Goal: Check status

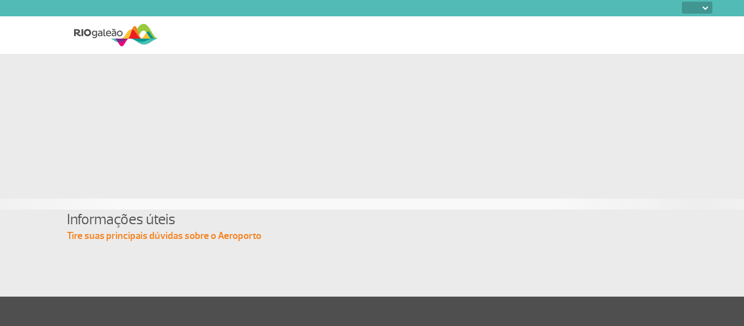
select select
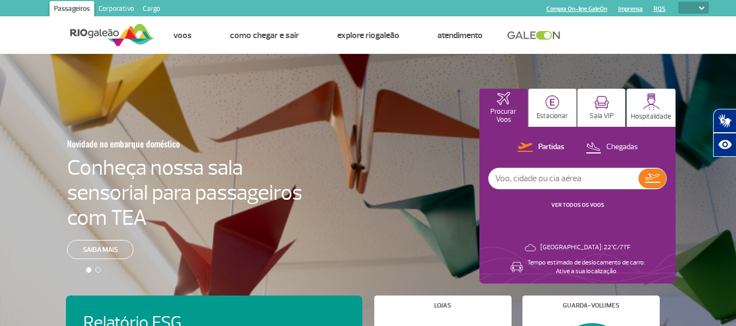
click at [567, 186] on input "text" at bounding box center [564, 178] width 150 height 21
type input "NATAÇL"
click at [538, 182] on input "NATAÇL" at bounding box center [564, 178] width 150 height 21
type input "[DATE]"
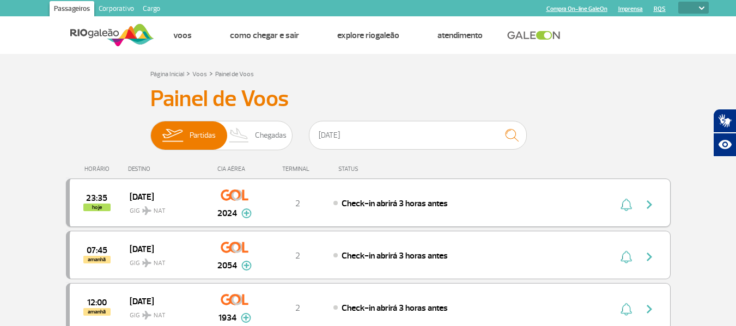
click at [552, 197] on div "Check-in abrirá 3 horas antes" at bounding box center [453, 203] width 240 height 12
